Goal: Information Seeking & Learning: Learn about a topic

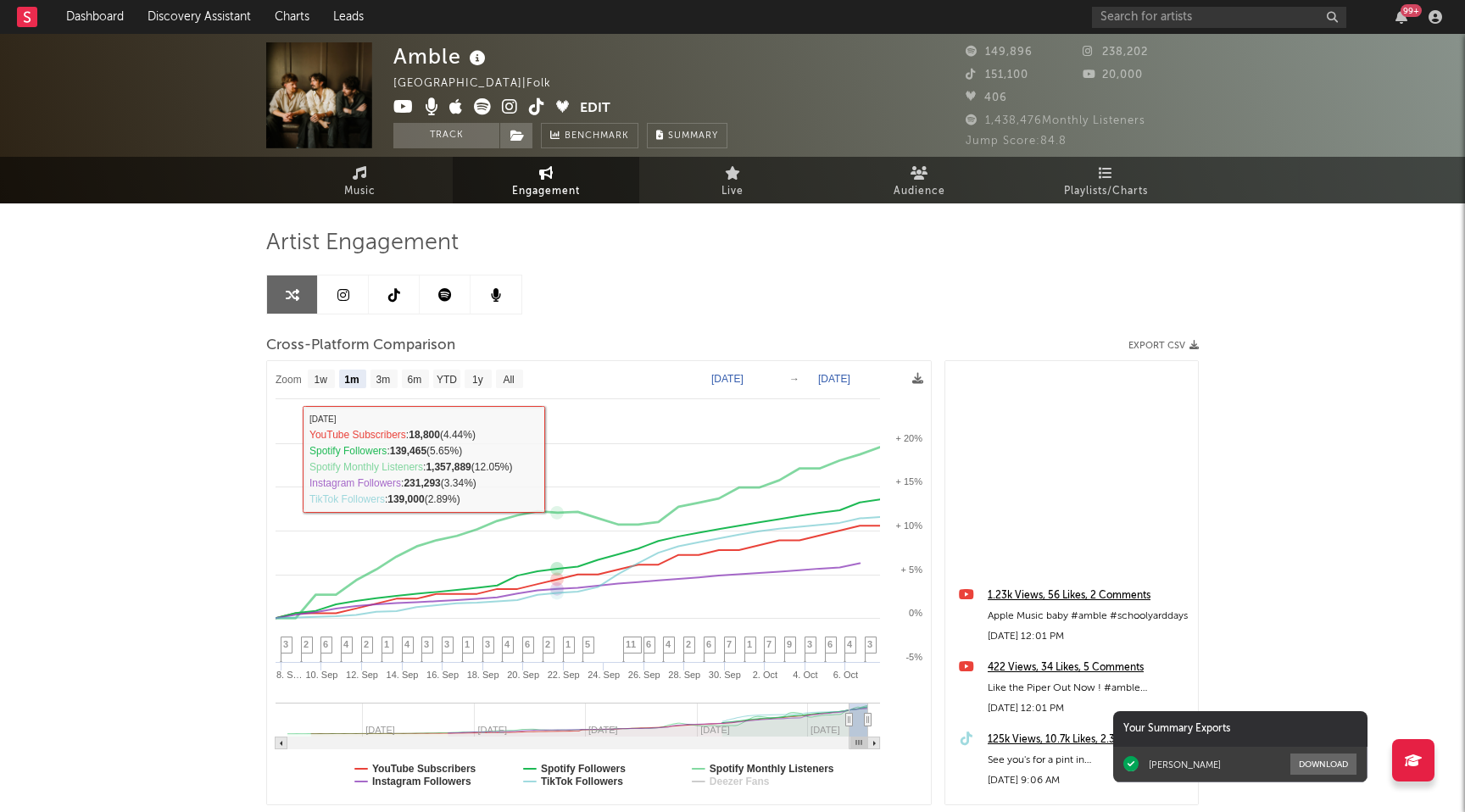
select select "1m"
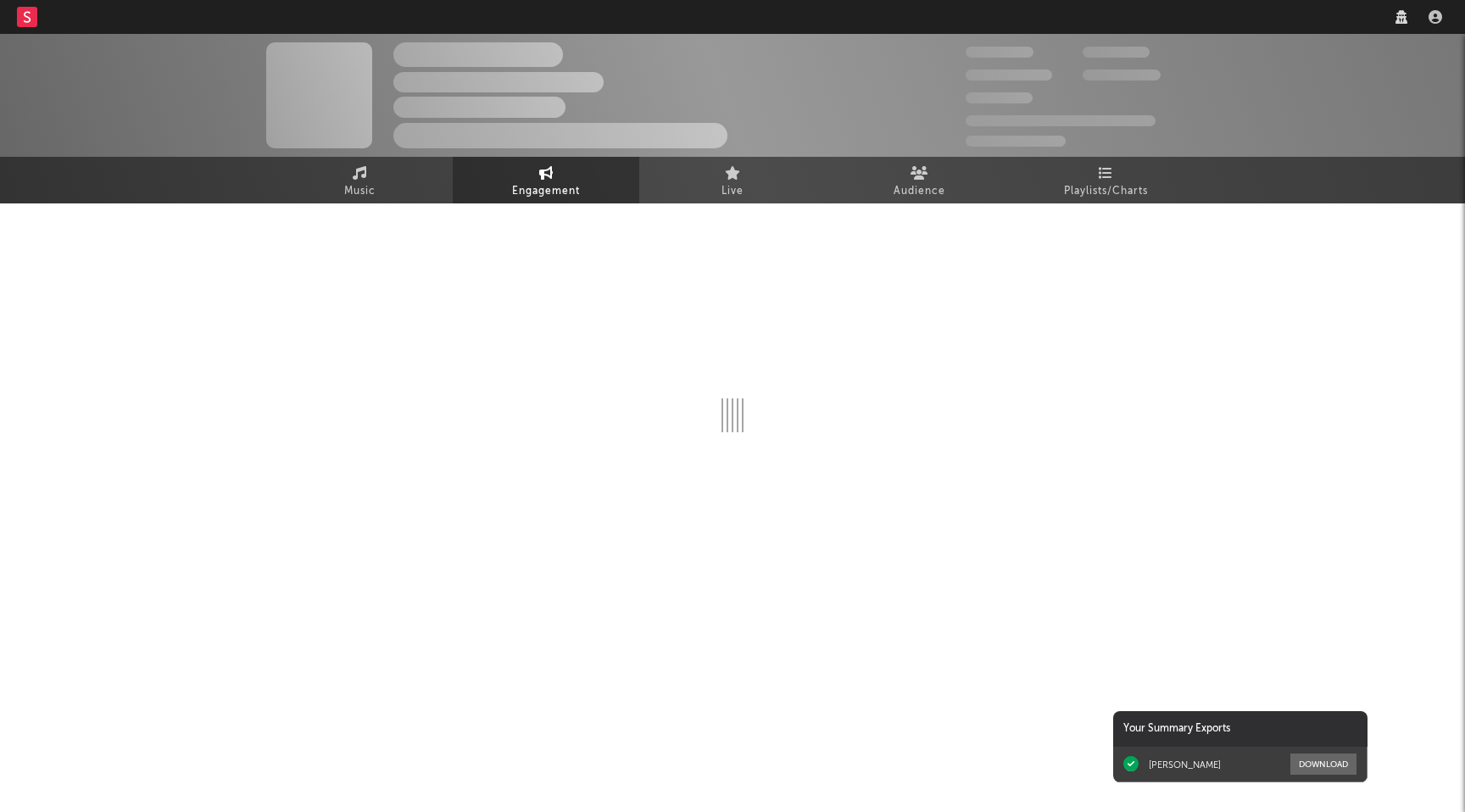
select select "1w"
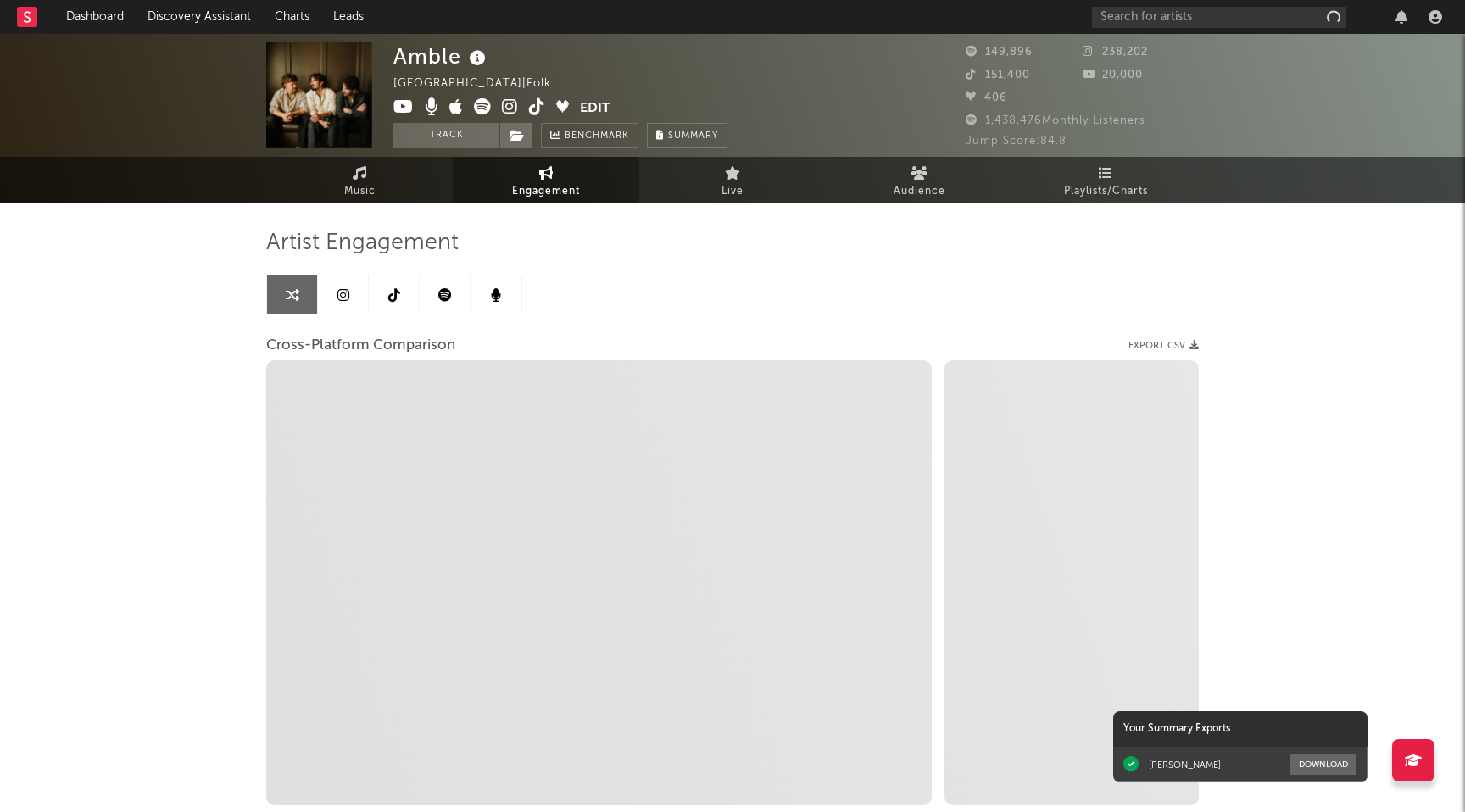
select select "1m"
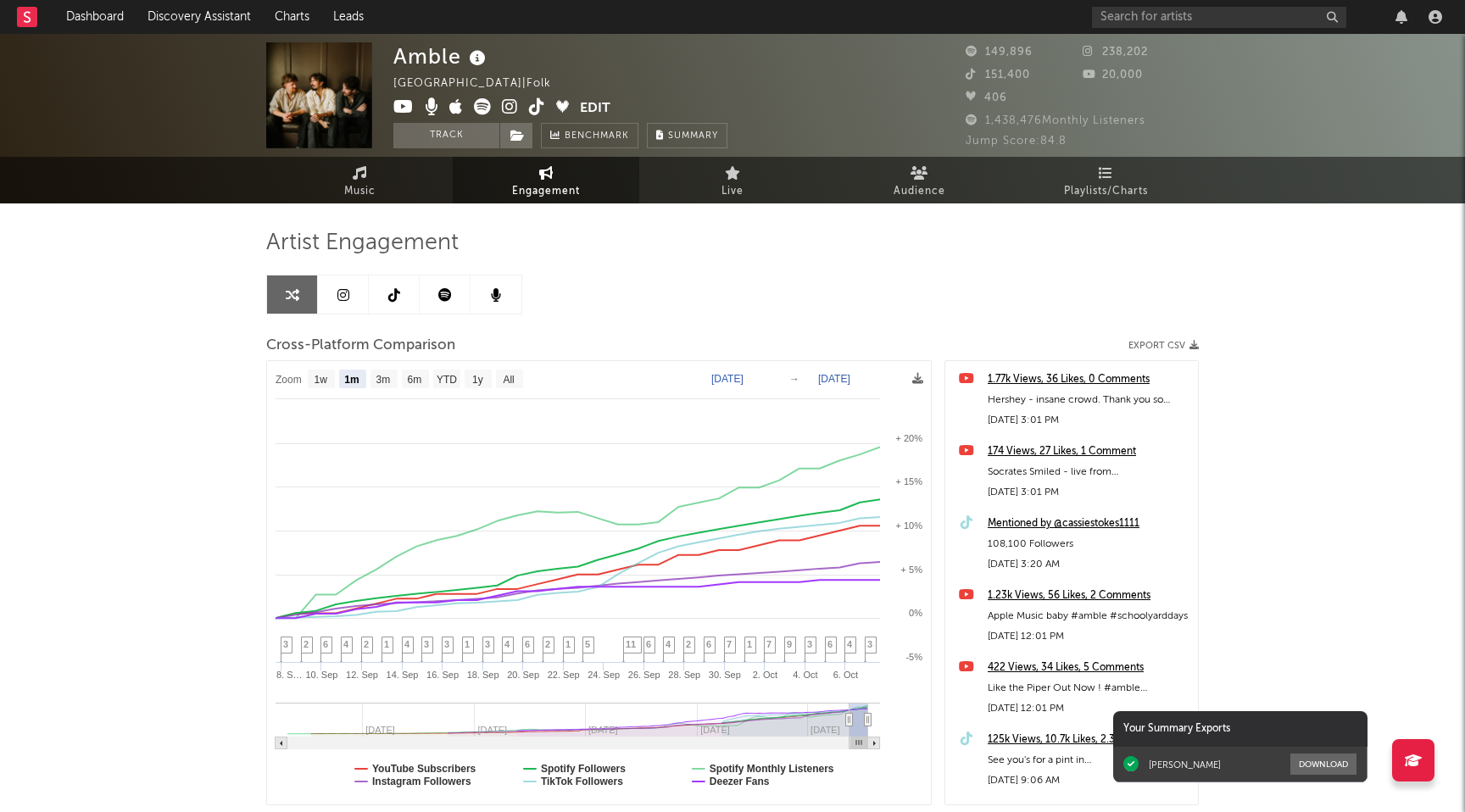
select select "1m"
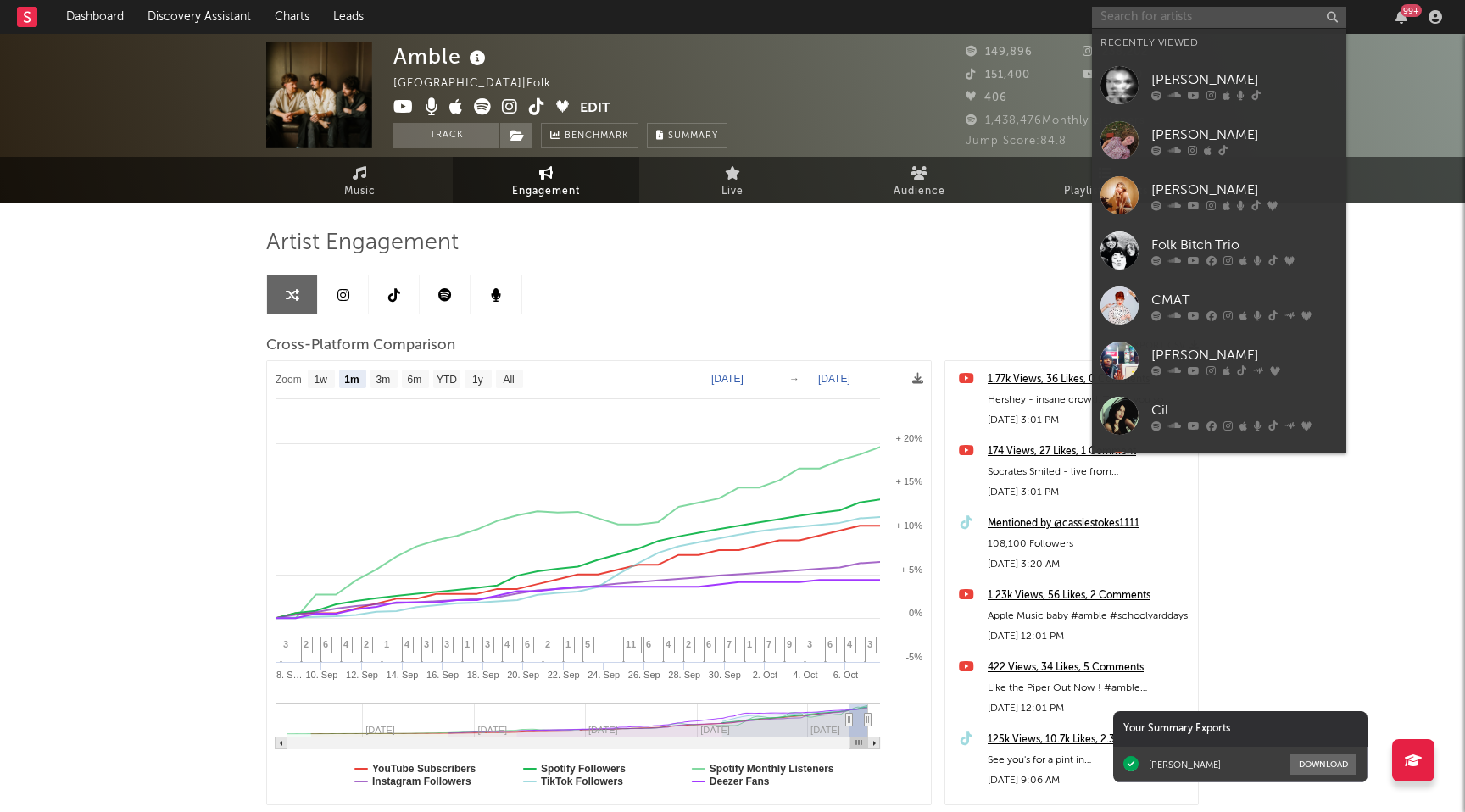
click at [1201, 15] on input "text" at bounding box center [1219, 17] width 254 height 21
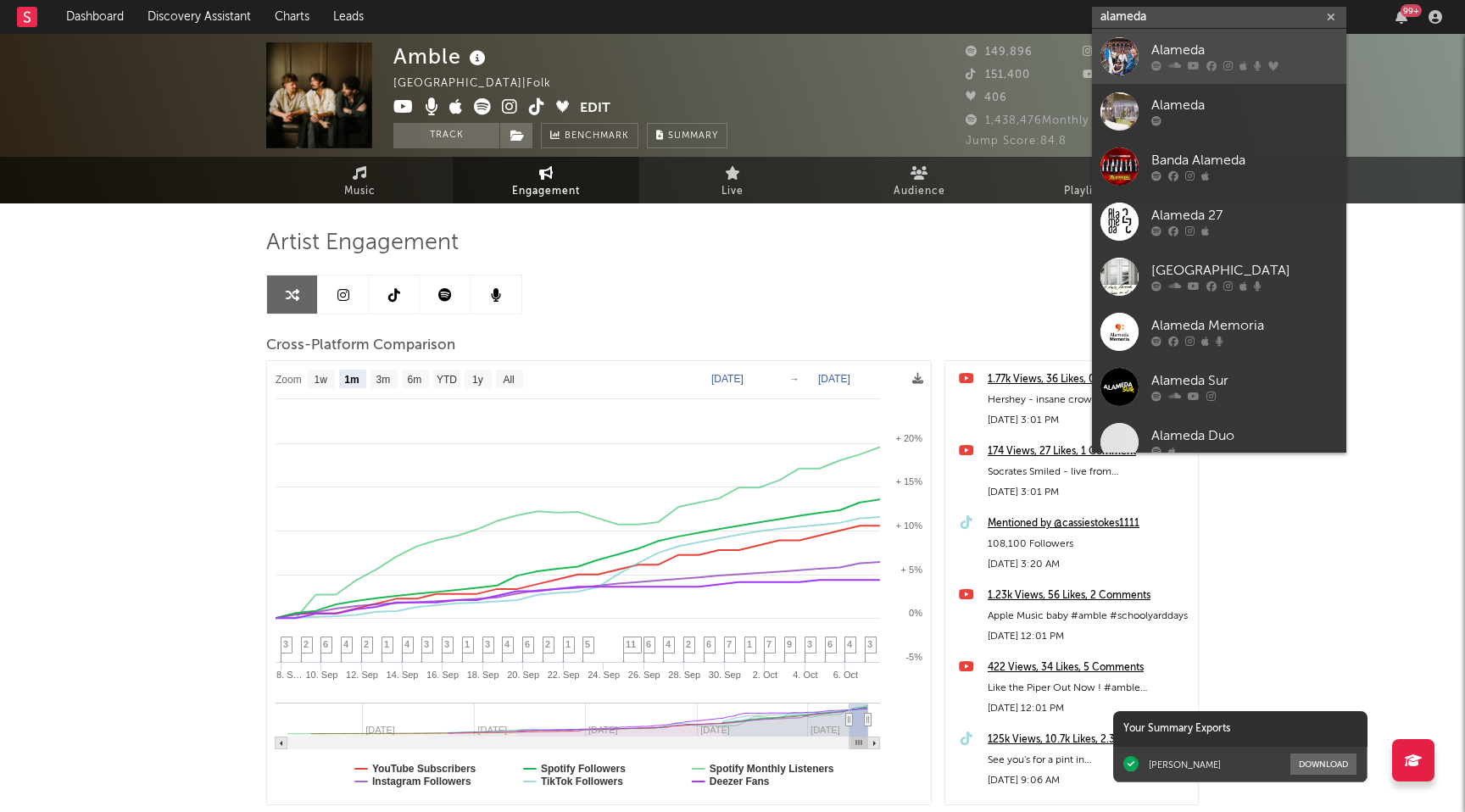
type input "alameda"
click at [1223, 64] on icon at bounding box center [1227, 66] width 9 height 10
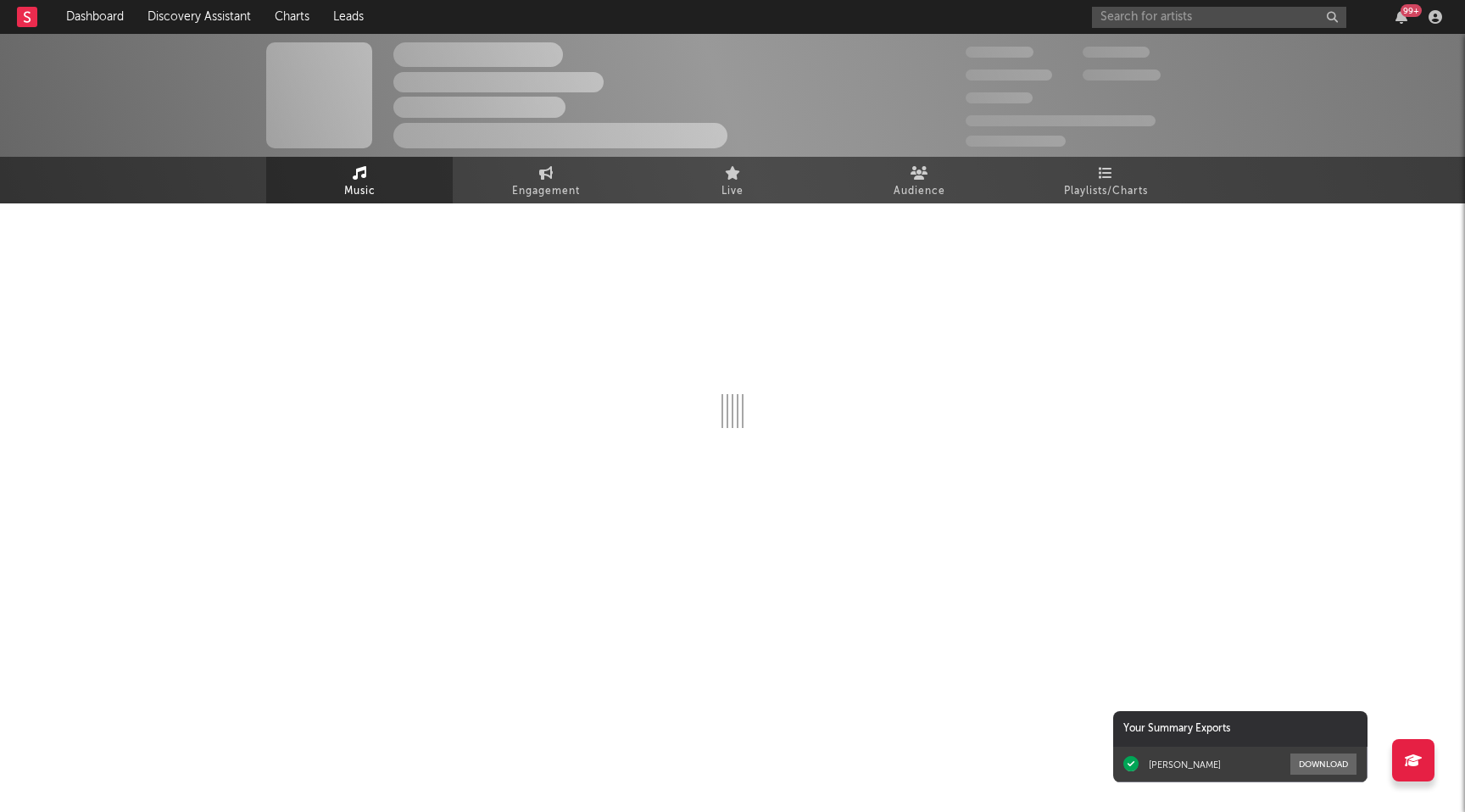
select select "6m"
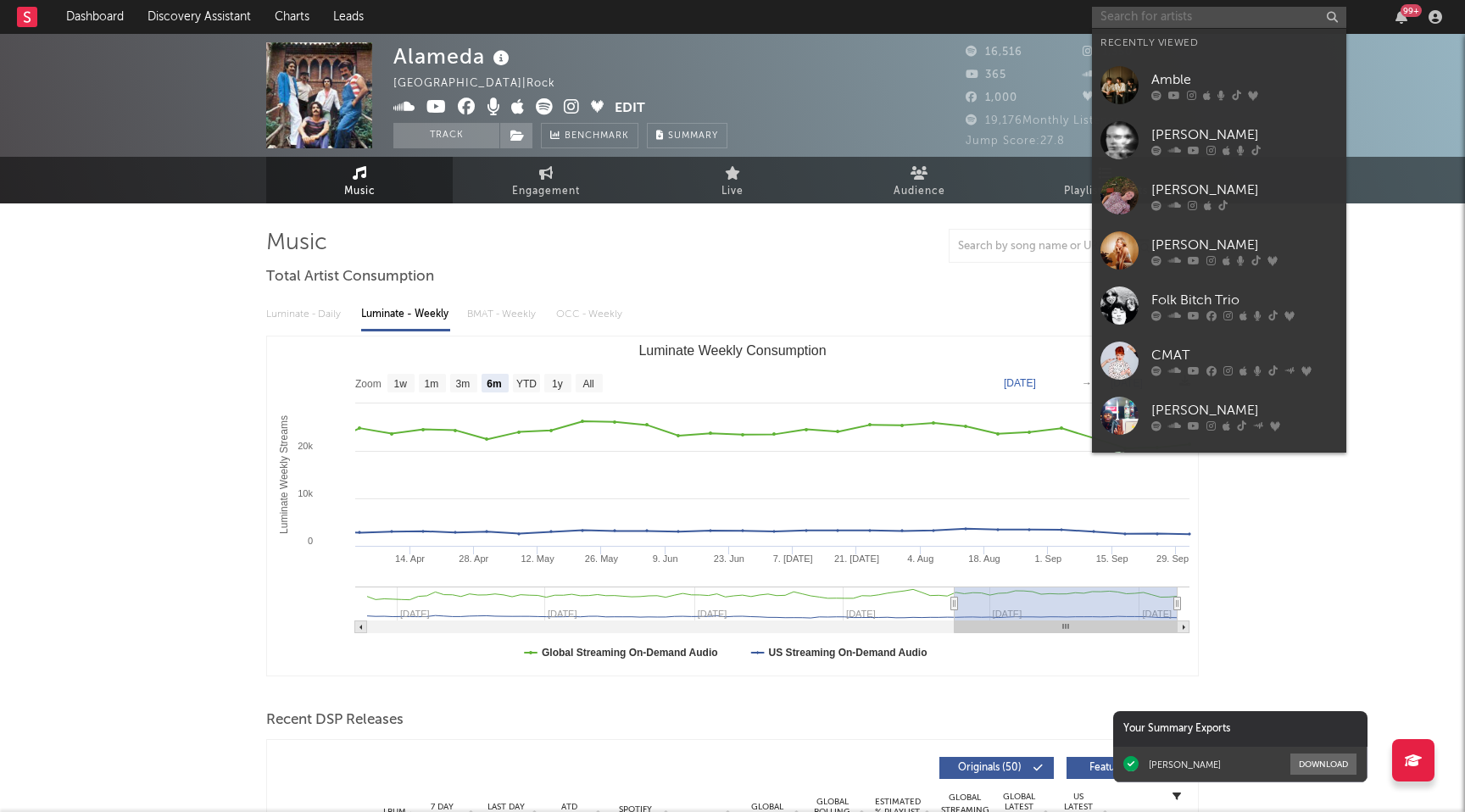
click at [1139, 13] on input "text" at bounding box center [1219, 17] width 254 height 21
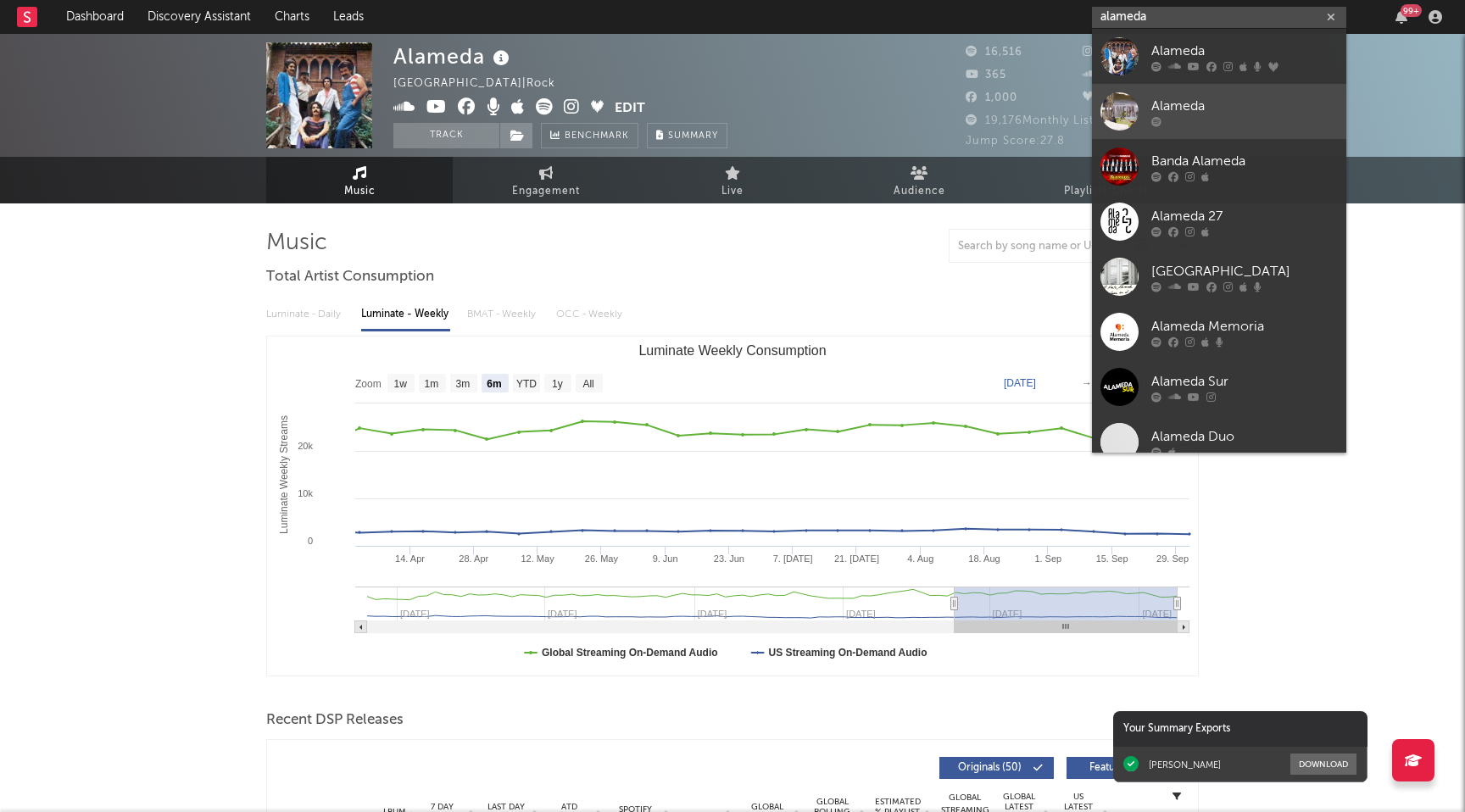
type input "alameda"
click at [1207, 136] on link "Alameda" at bounding box center [1219, 111] width 254 height 55
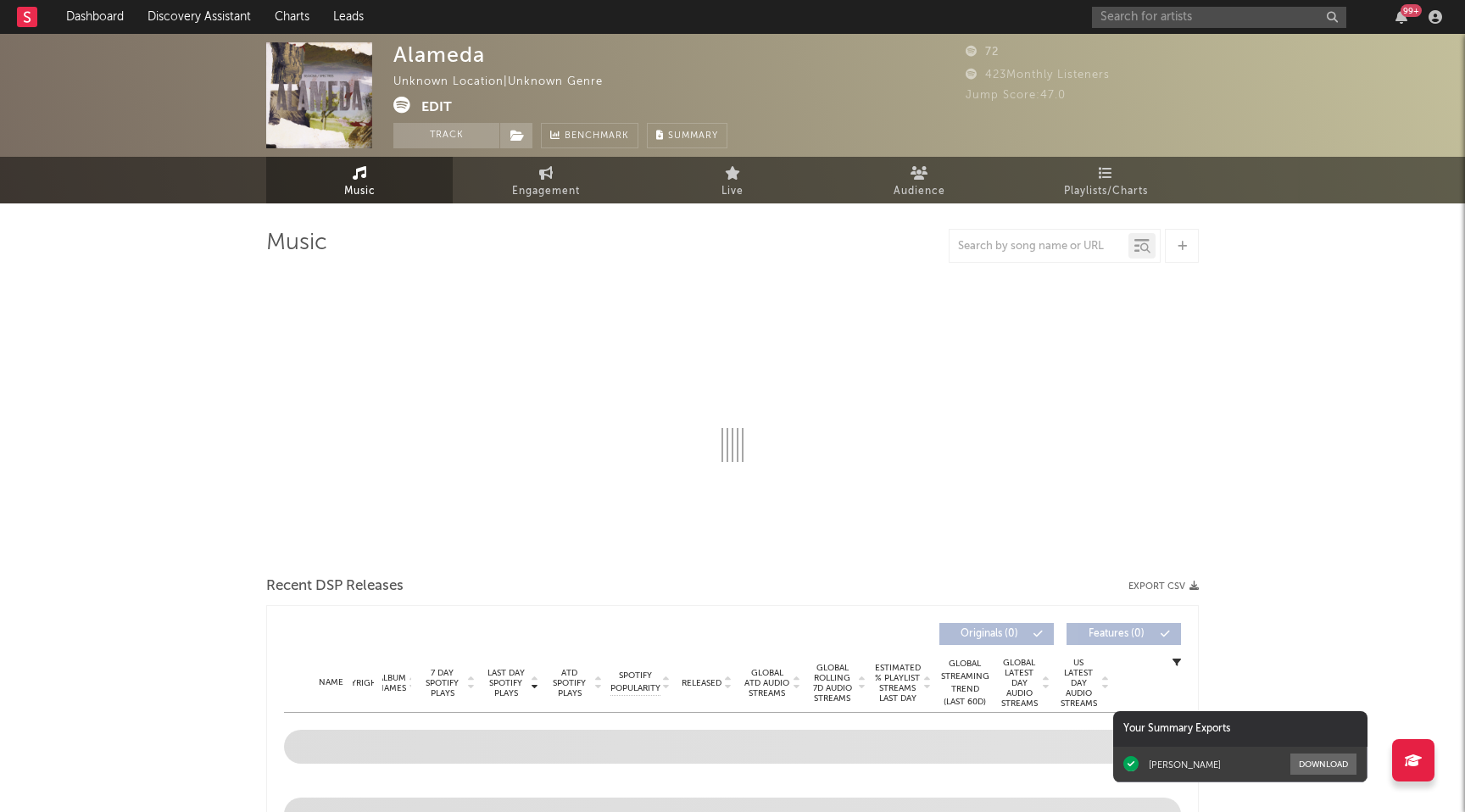
select select "1w"
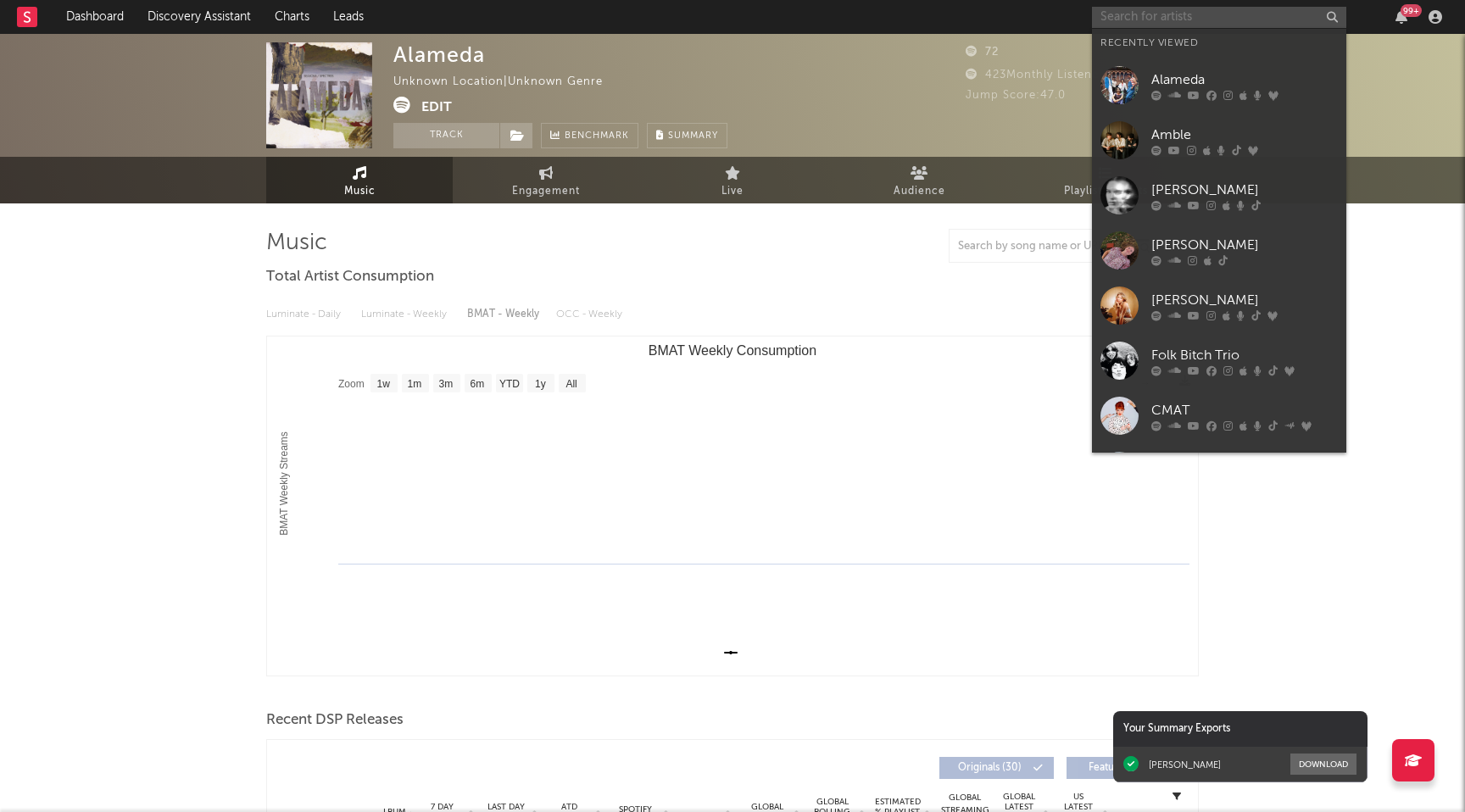
click at [1132, 19] on input "text" at bounding box center [1219, 17] width 254 height 21
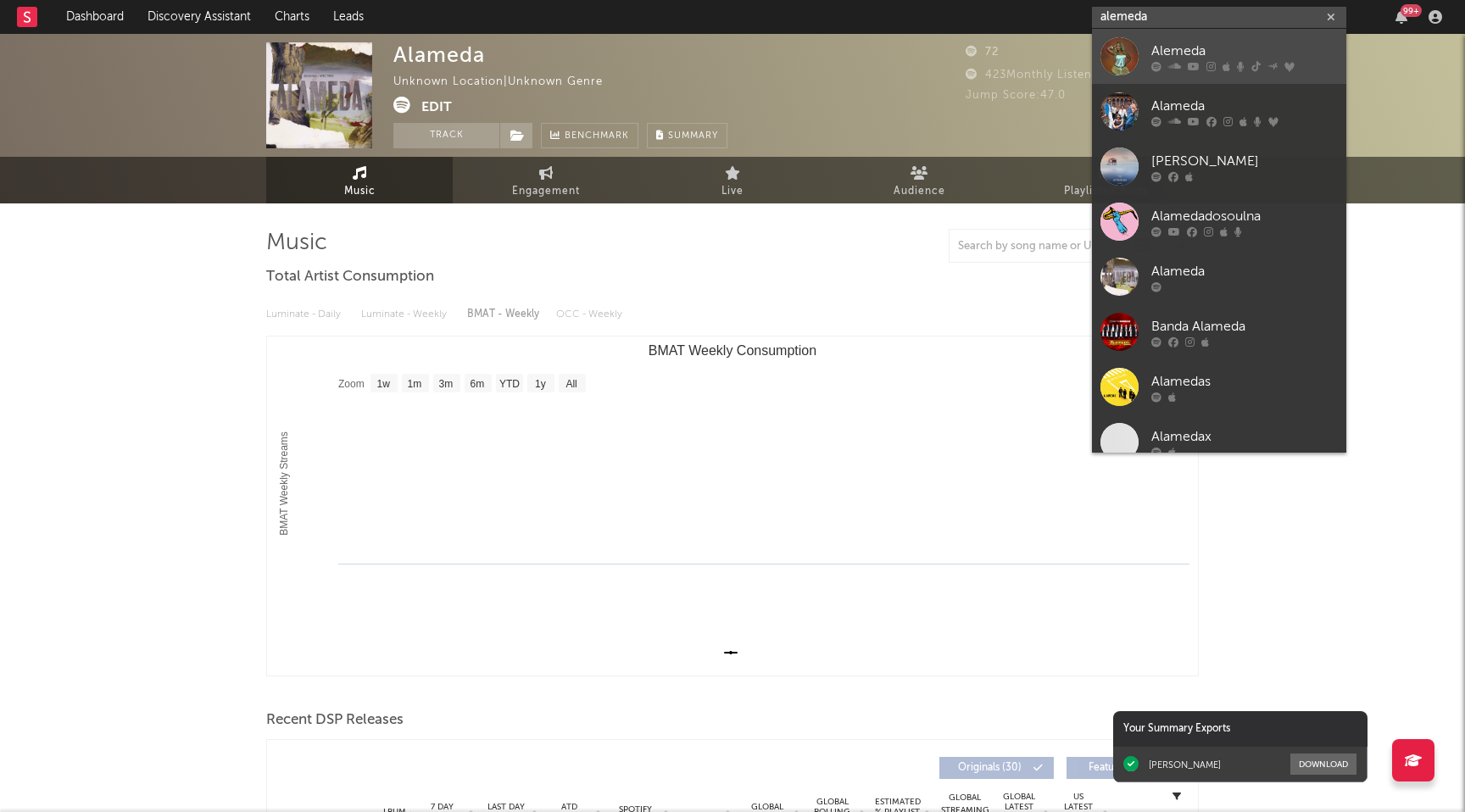
type input "alemeda"
click at [1187, 71] on link "Alemeda" at bounding box center [1219, 56] width 254 height 55
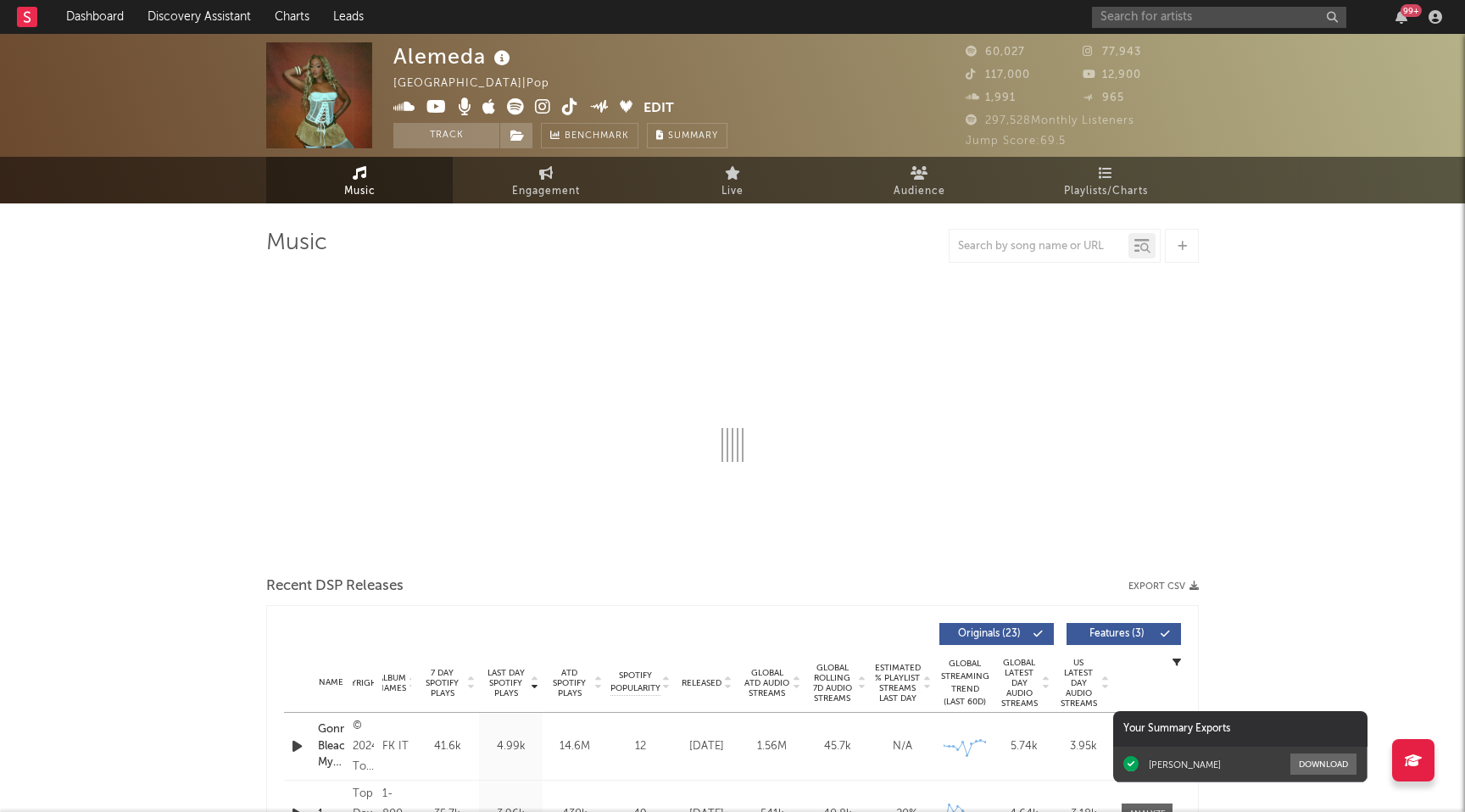
select select "6m"
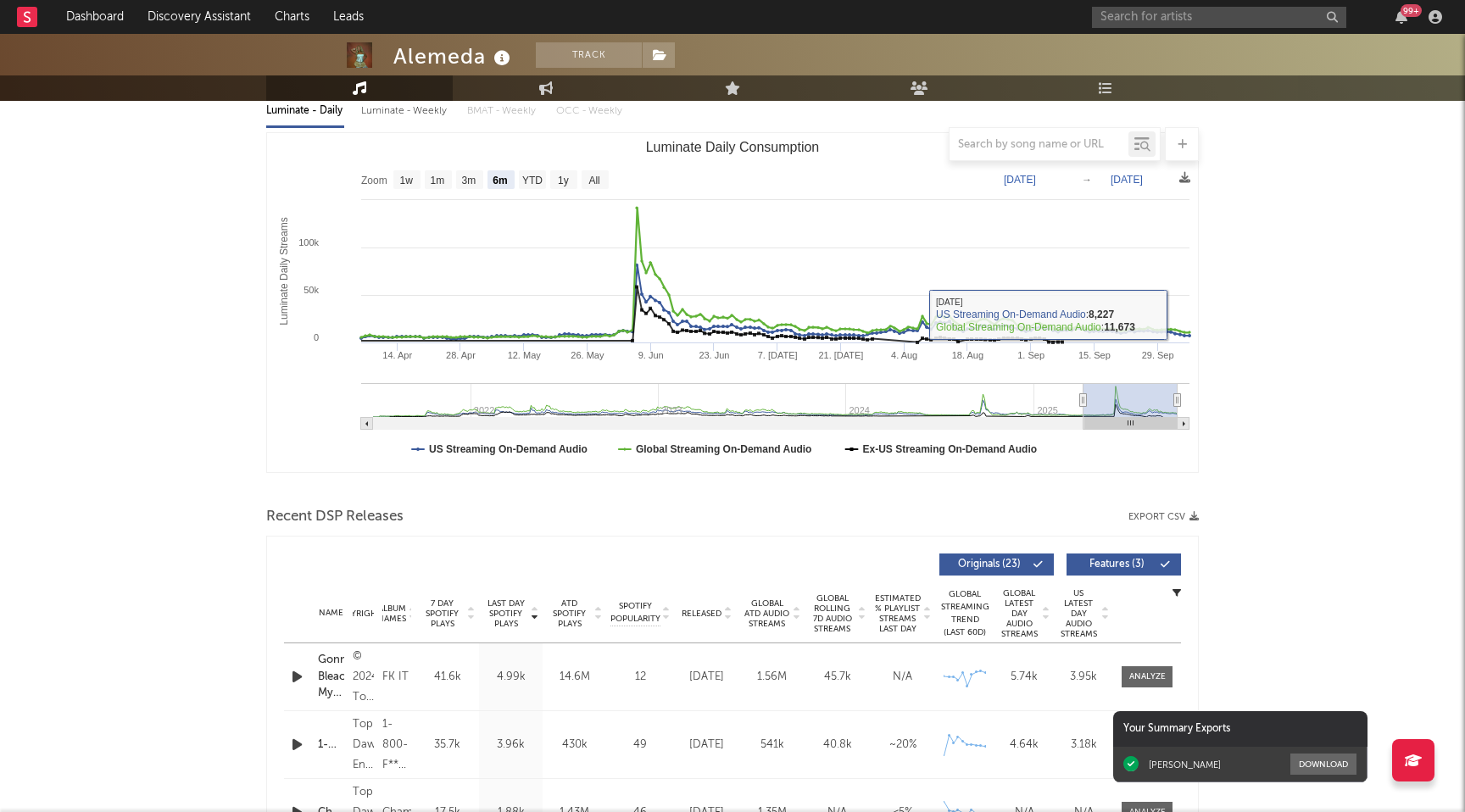
scroll to position [176, 0]
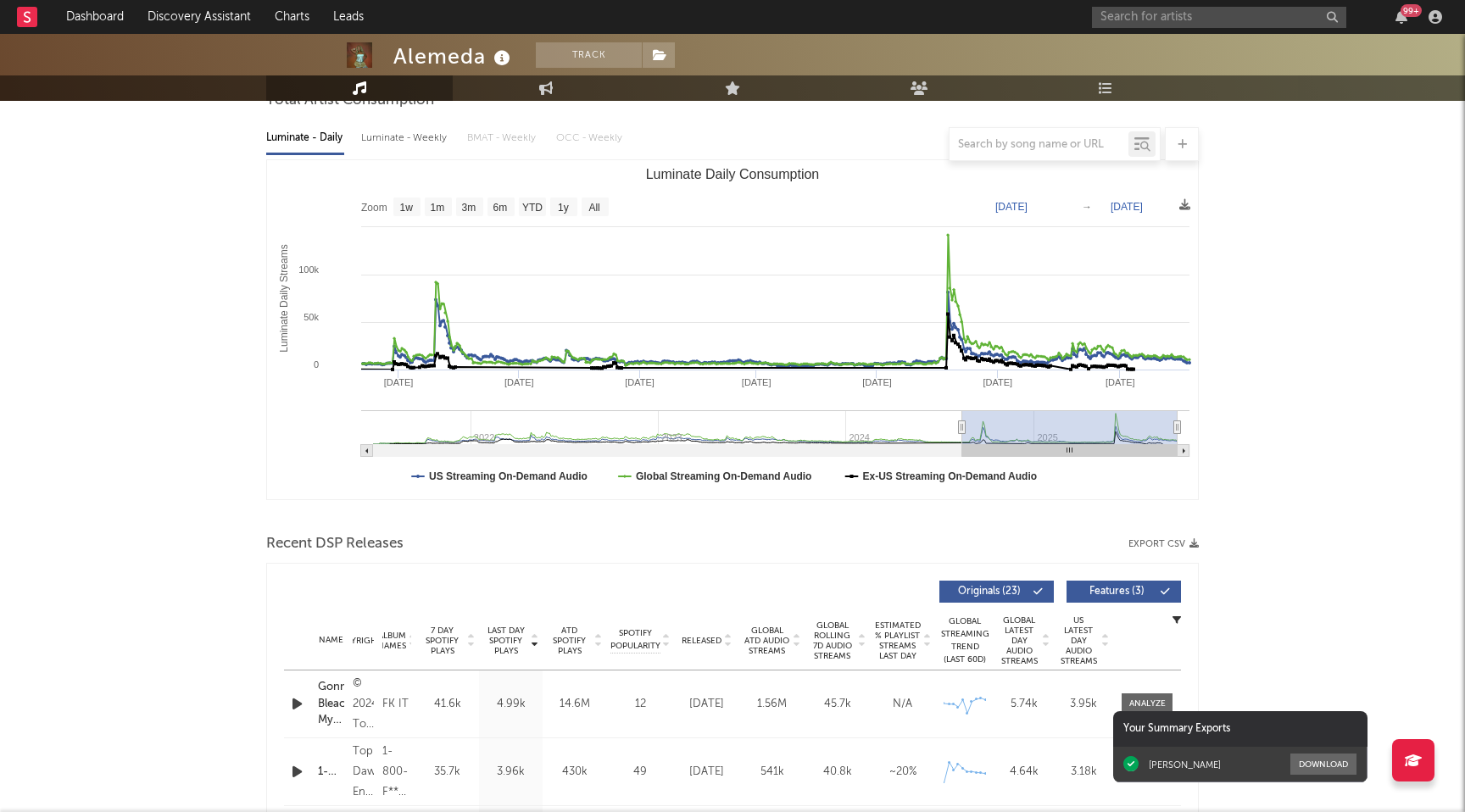
type input "2024-08-09"
drag, startPoint x: 1082, startPoint y: 426, endPoint x: 960, endPoint y: 426, distance: 122.0
click at [960, 426] on icon "Luminate Daily Consumption" at bounding box center [960, 427] width 7 height 13
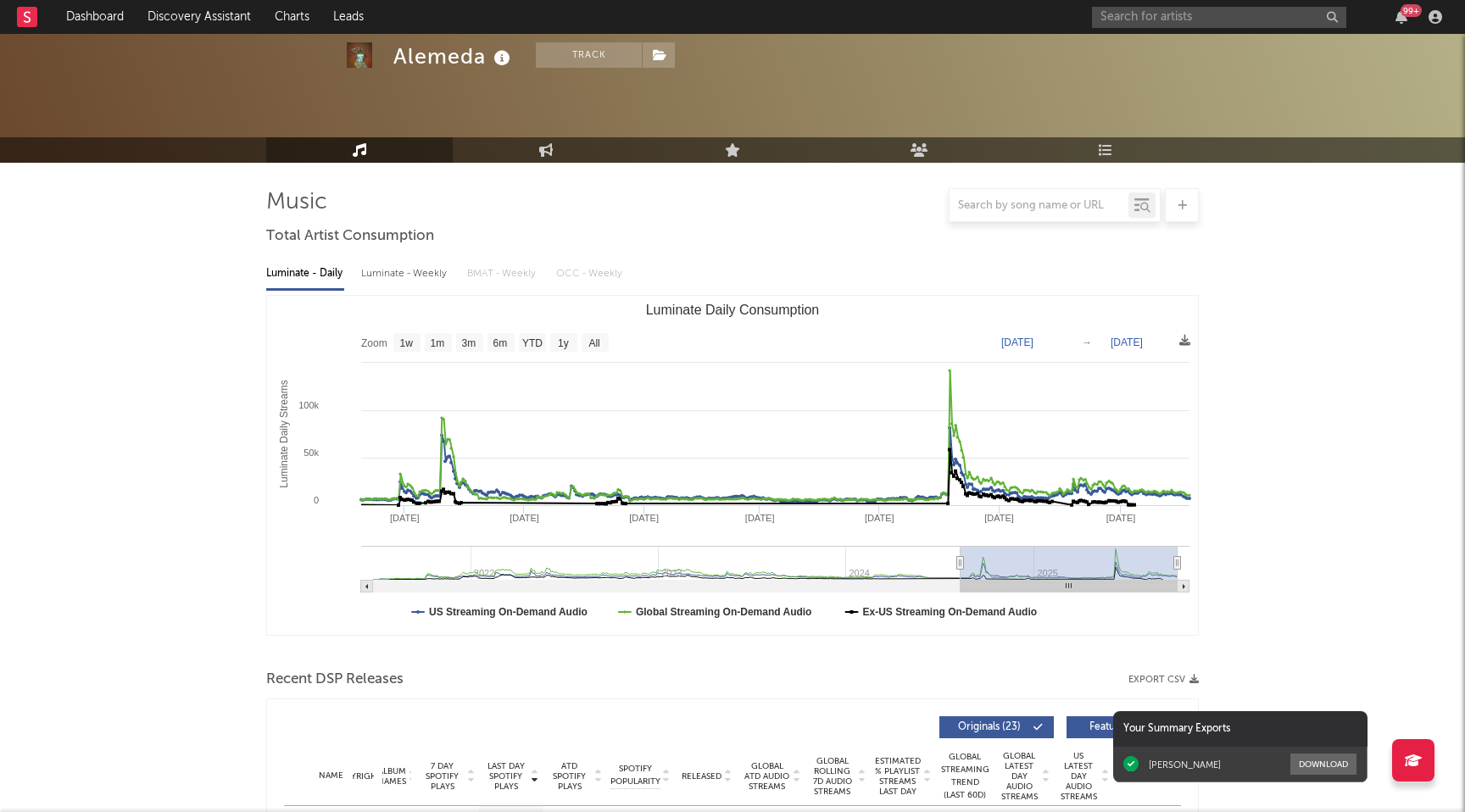
scroll to position [0, 0]
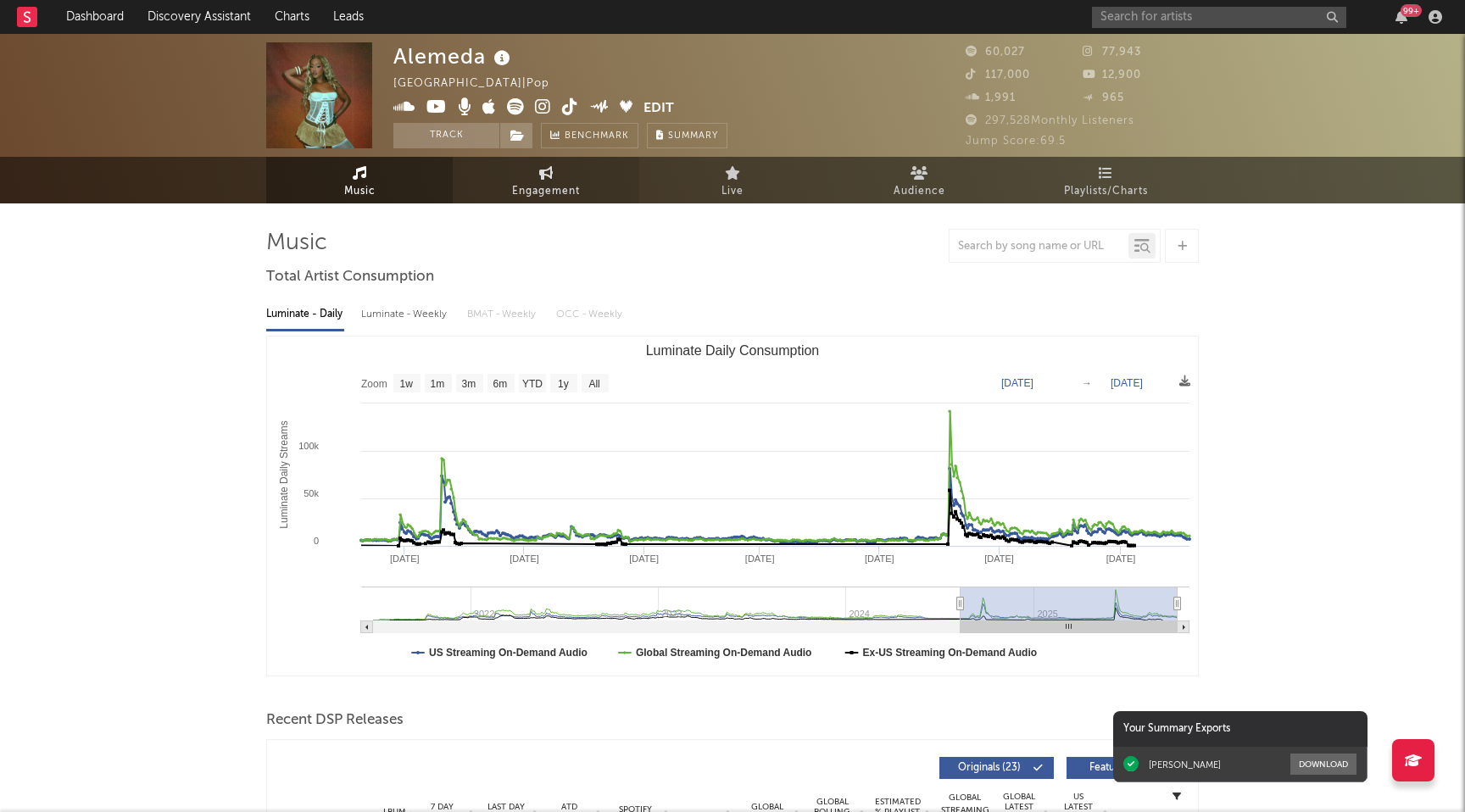
click at [524, 172] on link "Engagement" at bounding box center [545, 179] width 186 height 46
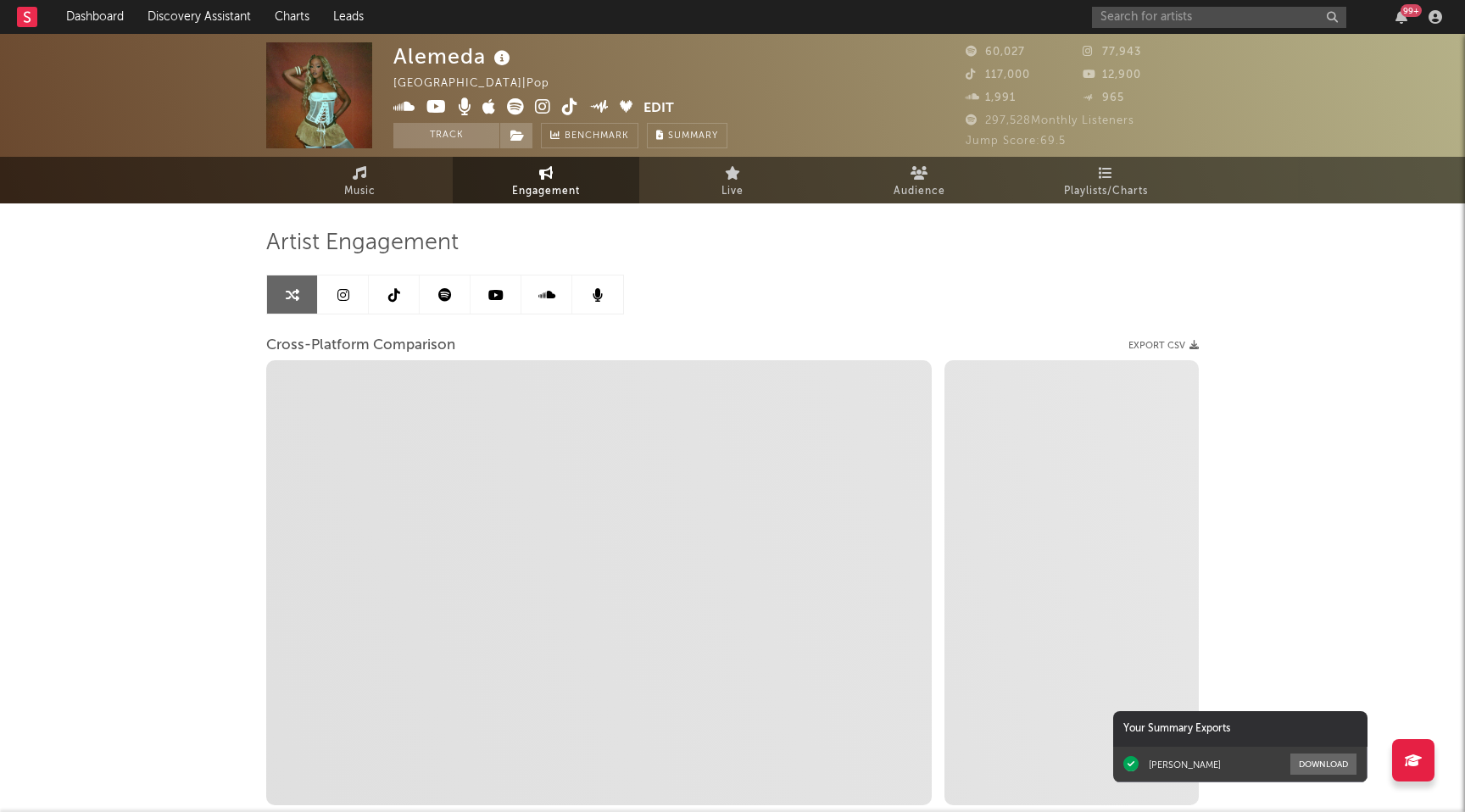
select select "1w"
select select "1m"
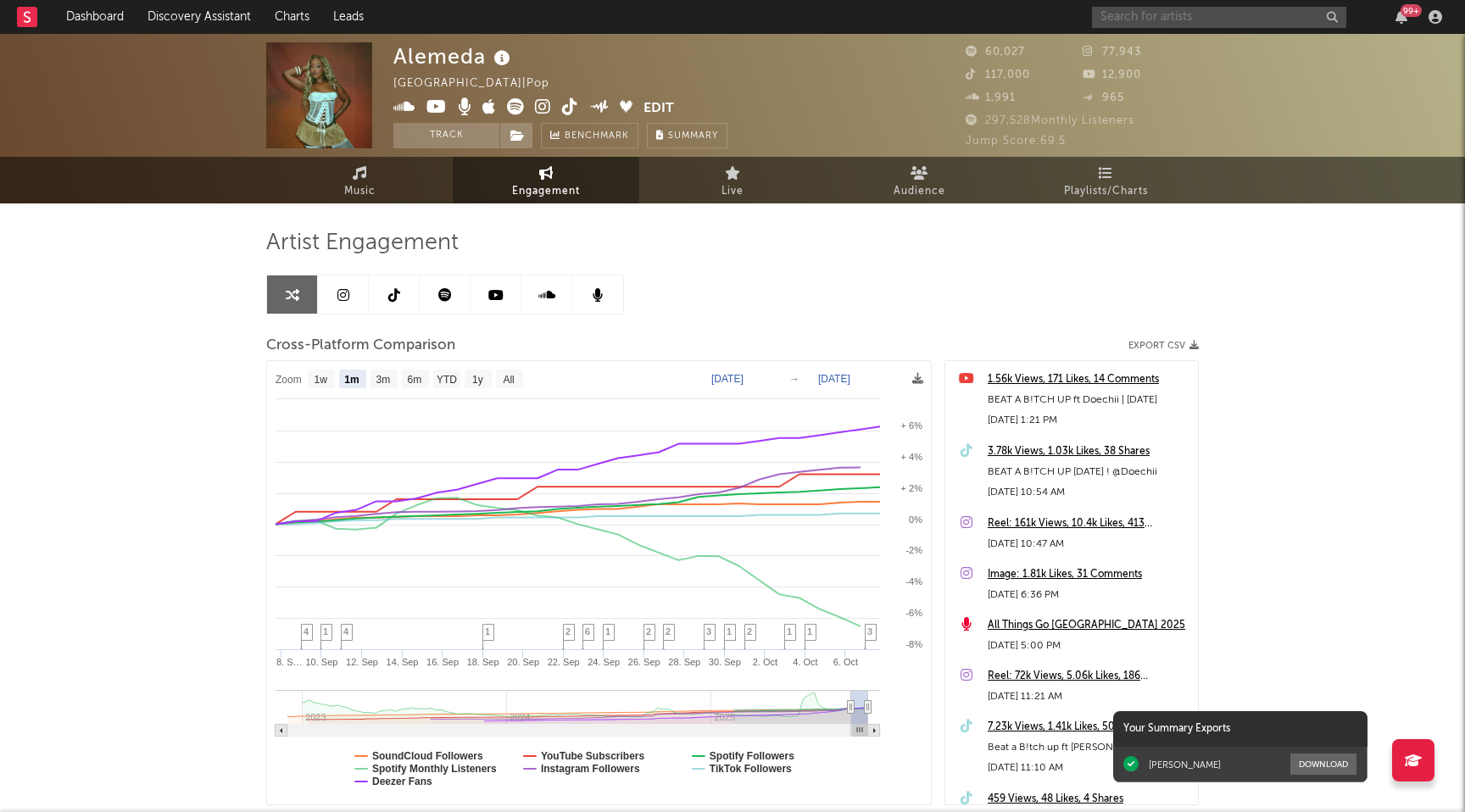
click at [1120, 15] on input "text" at bounding box center [1219, 17] width 254 height 21
click at [1173, 18] on input "zach bryan" at bounding box center [1219, 17] width 254 height 21
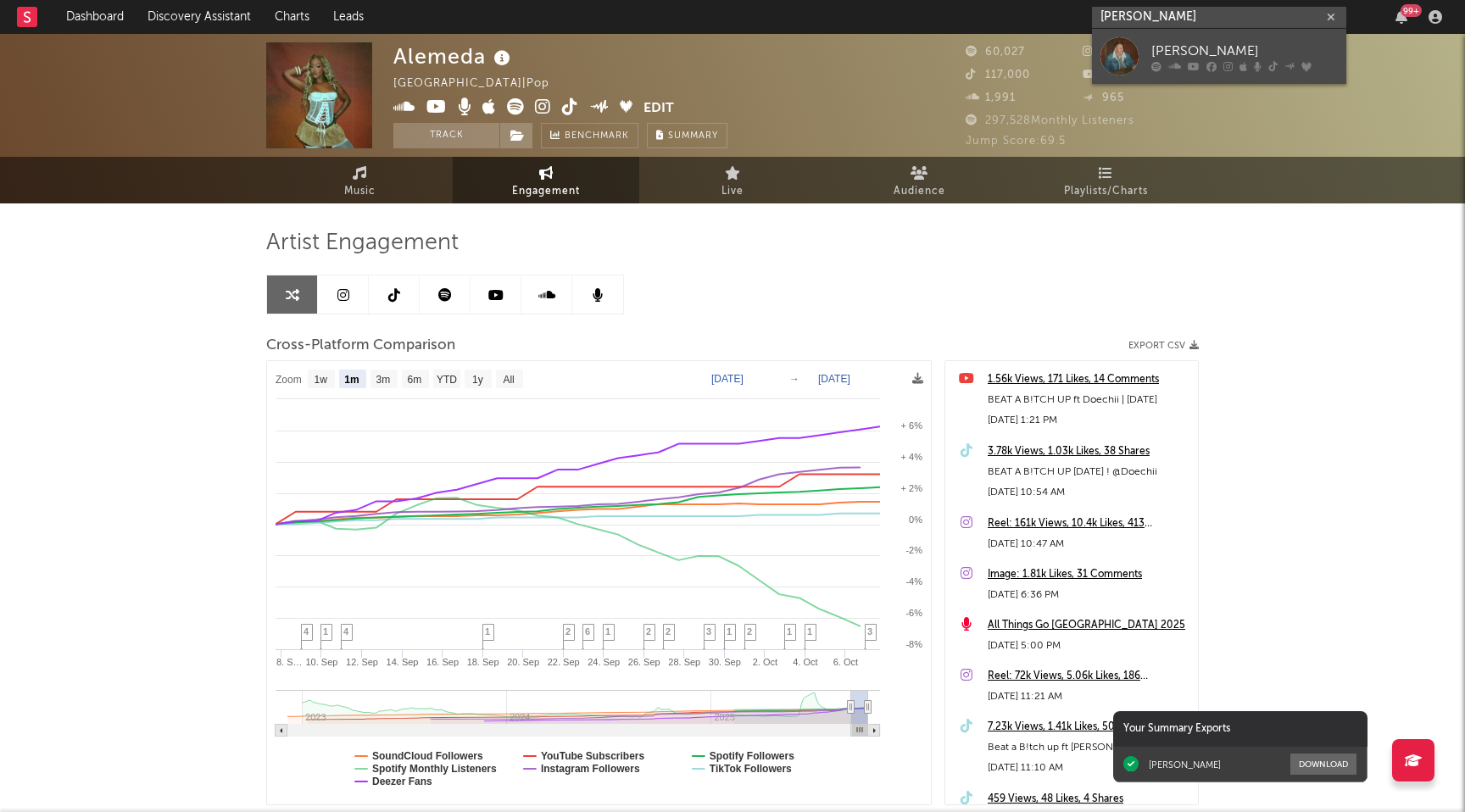
type input "zach bryan"
click at [1169, 56] on div "Zach Bryan" at bounding box center [1244, 50] width 186 height 21
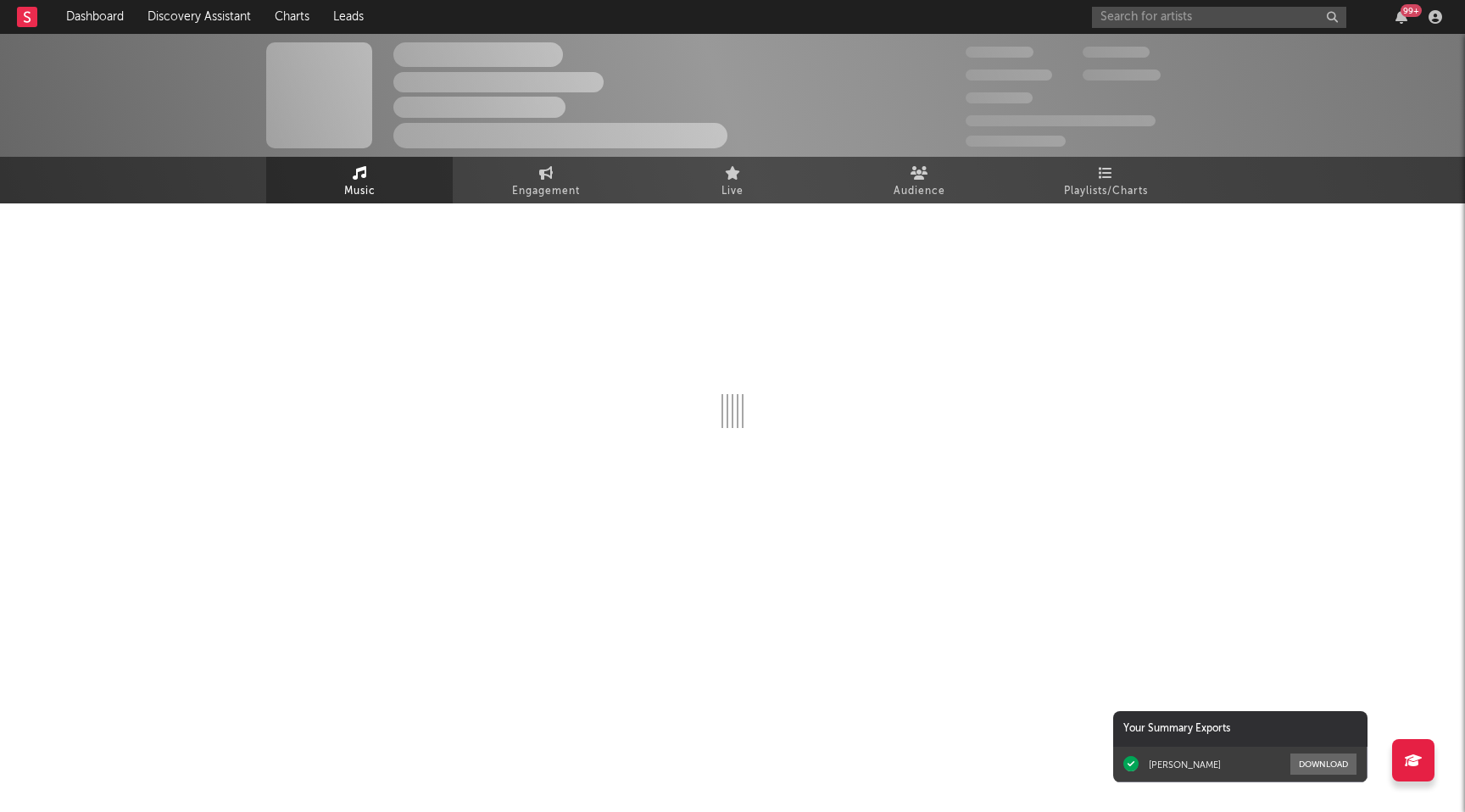
select select "6m"
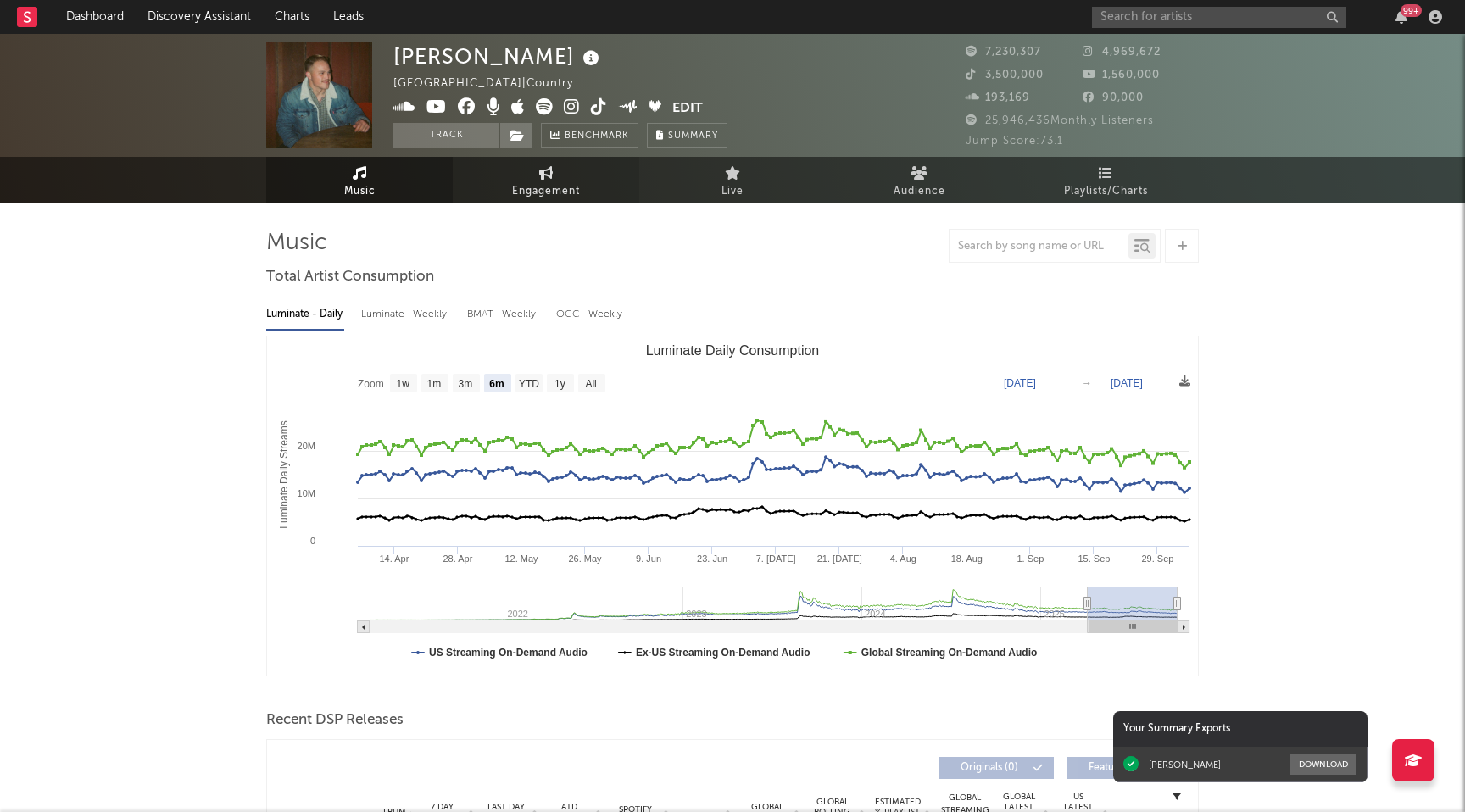
click at [544, 187] on span "Engagement" at bounding box center [545, 191] width 68 height 21
select select "1w"
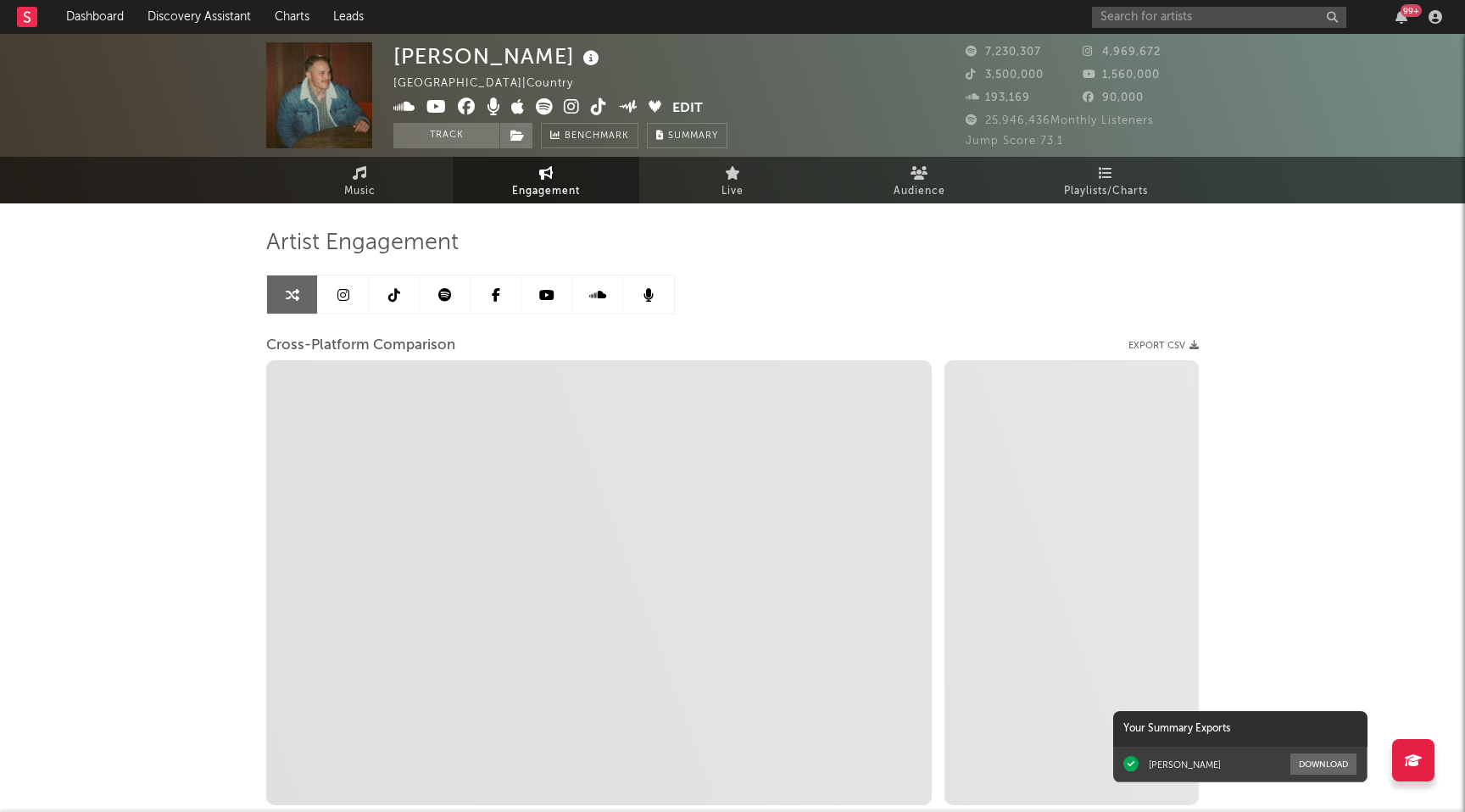
select select "1m"
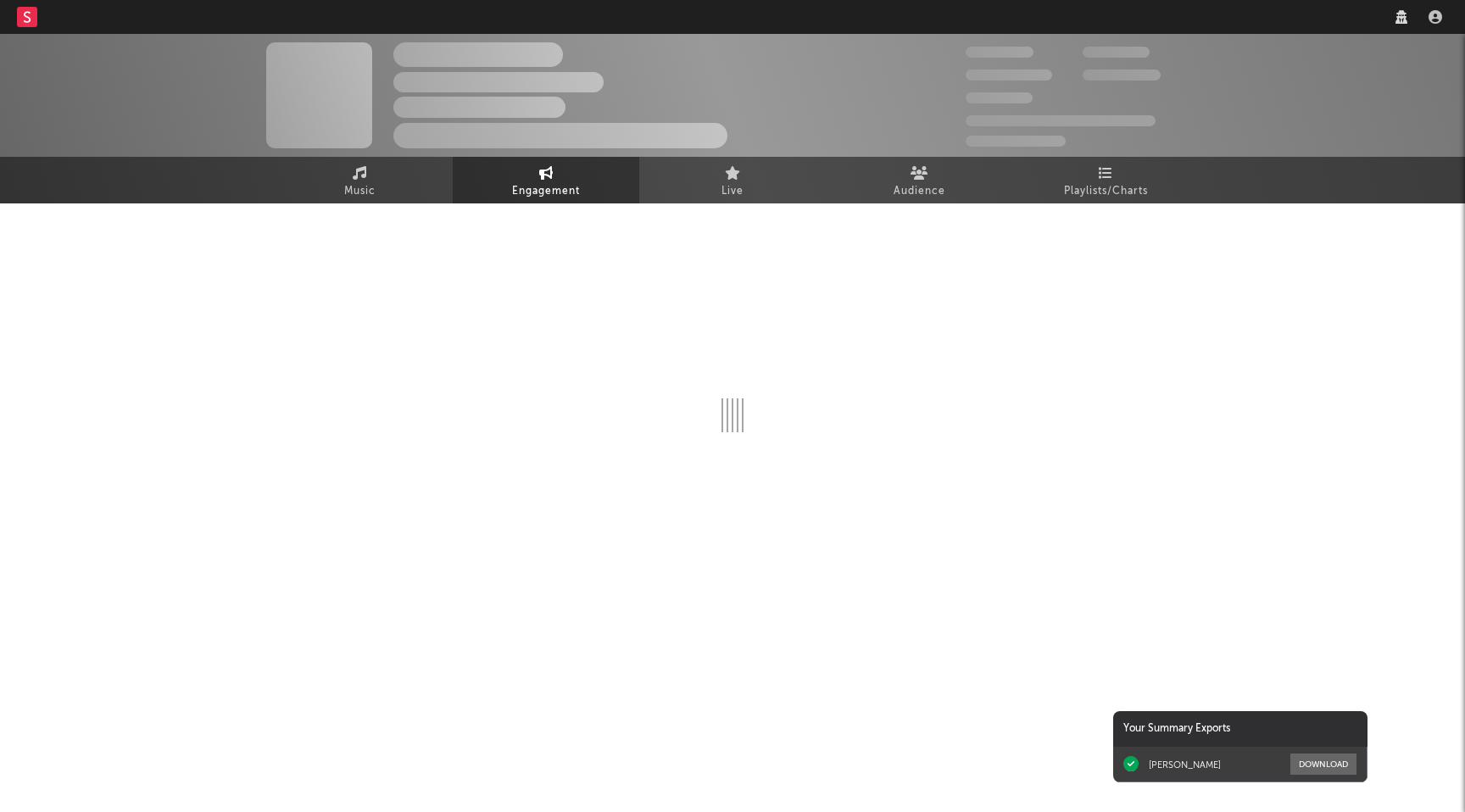
select select "1w"
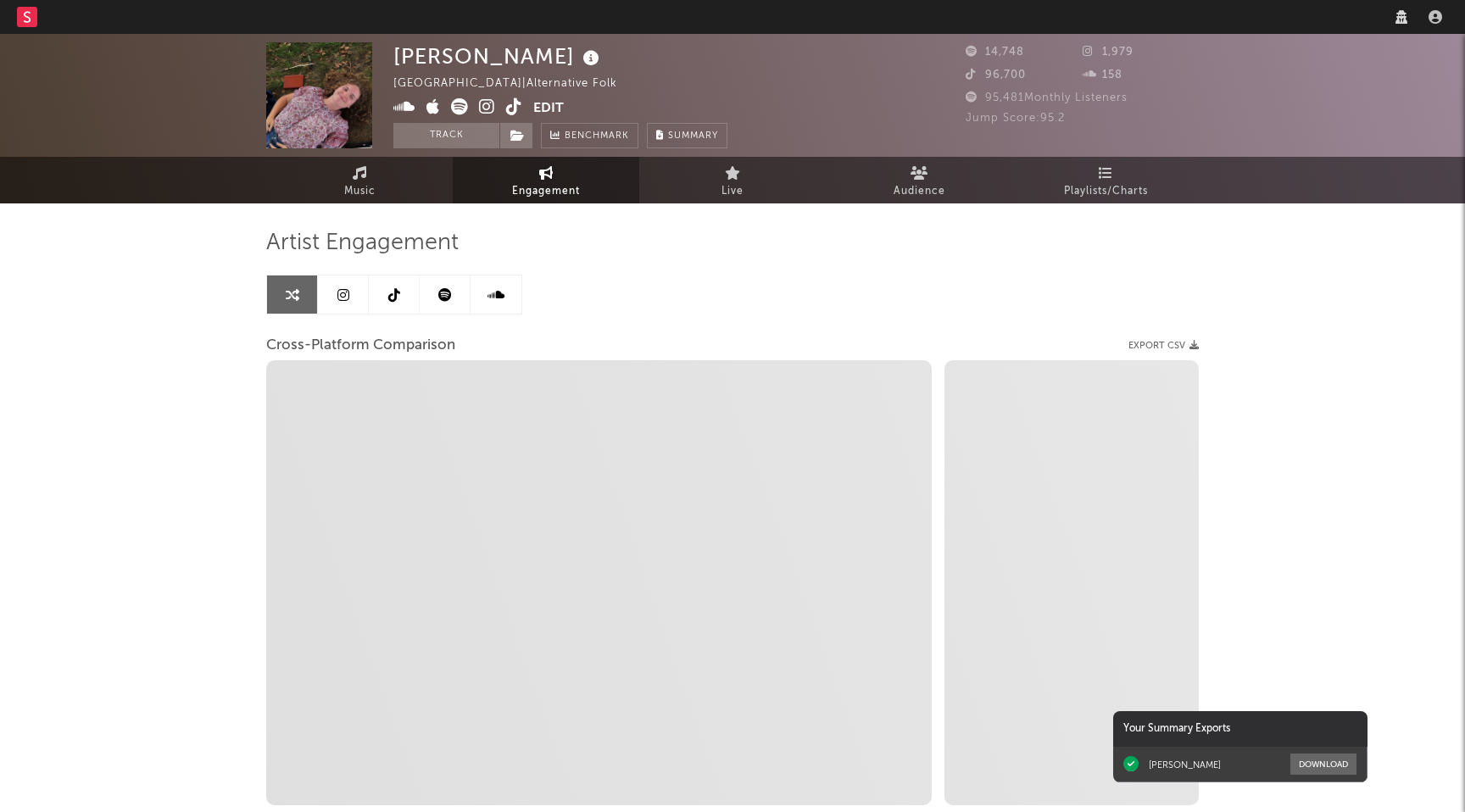
select select "1m"
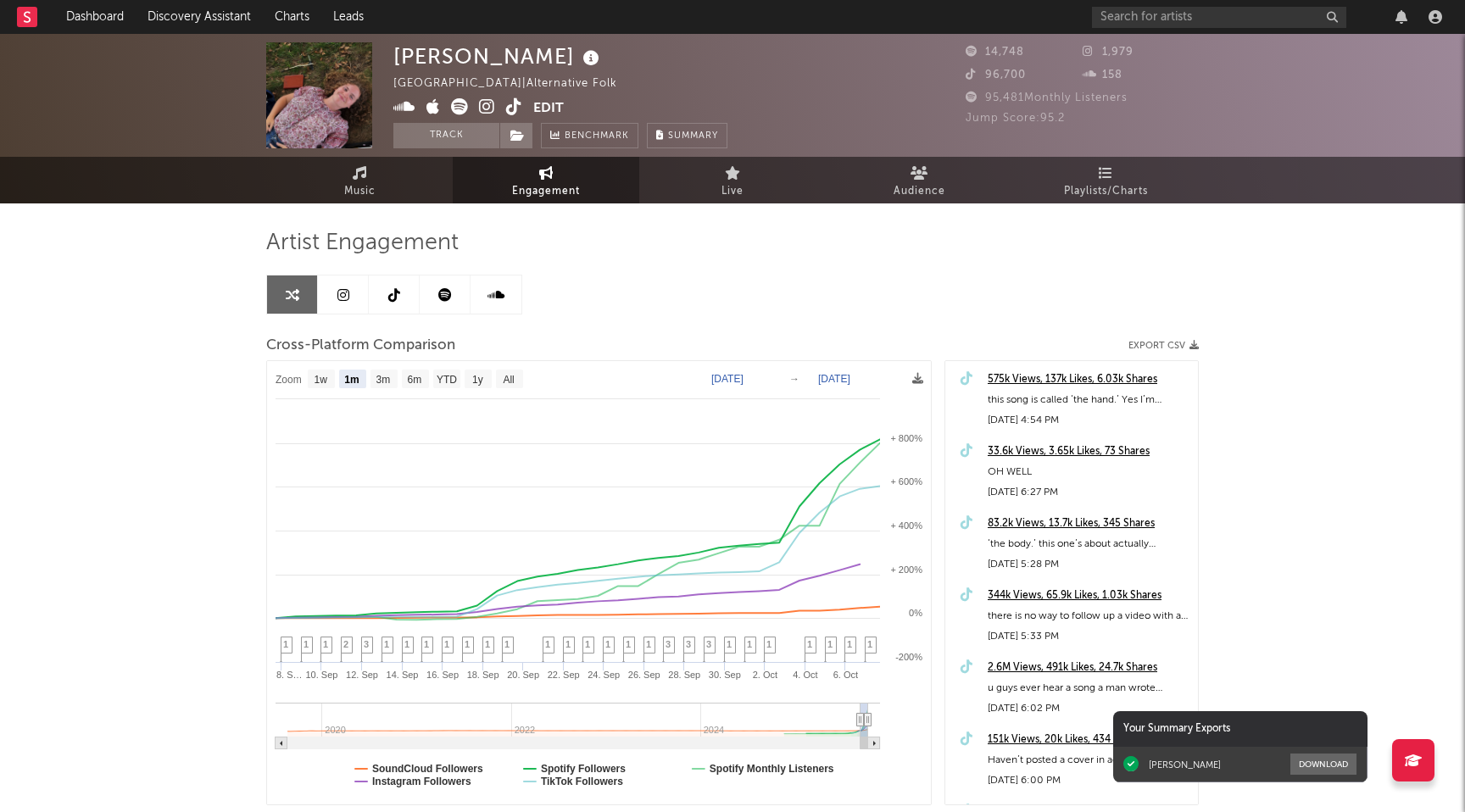
select select "1m"
